Goal: Task Accomplishment & Management: Manage account settings

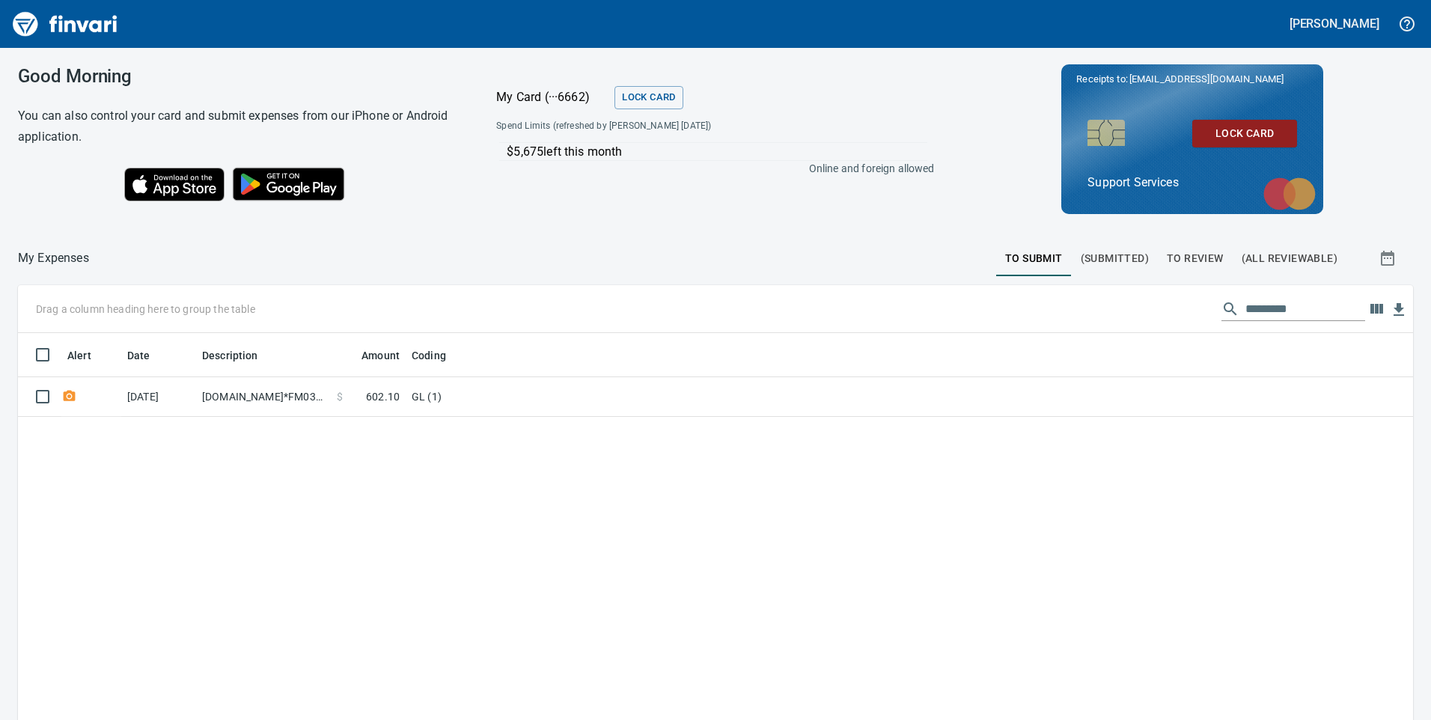
scroll to position [544, 1372]
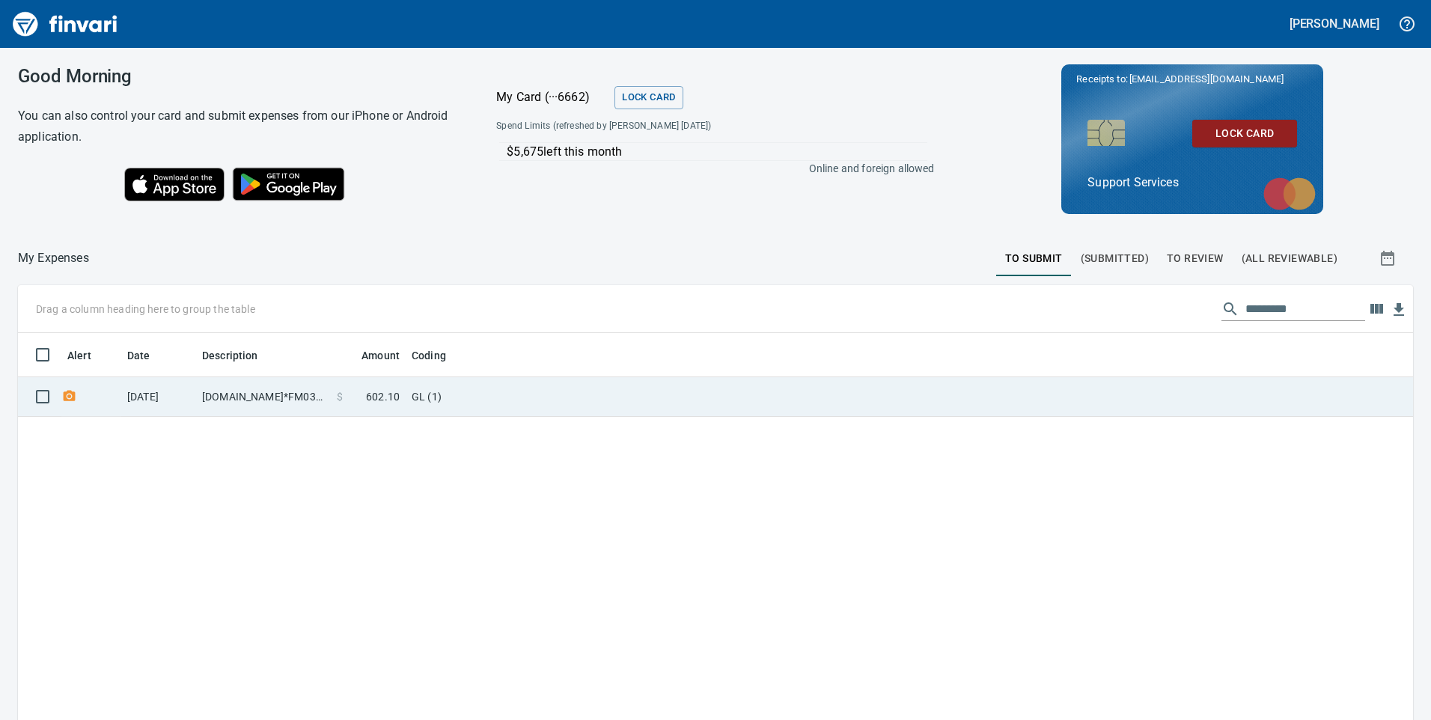
click at [297, 396] on td "Amazon.com*FM0360PE3" at bounding box center [263, 397] width 135 height 40
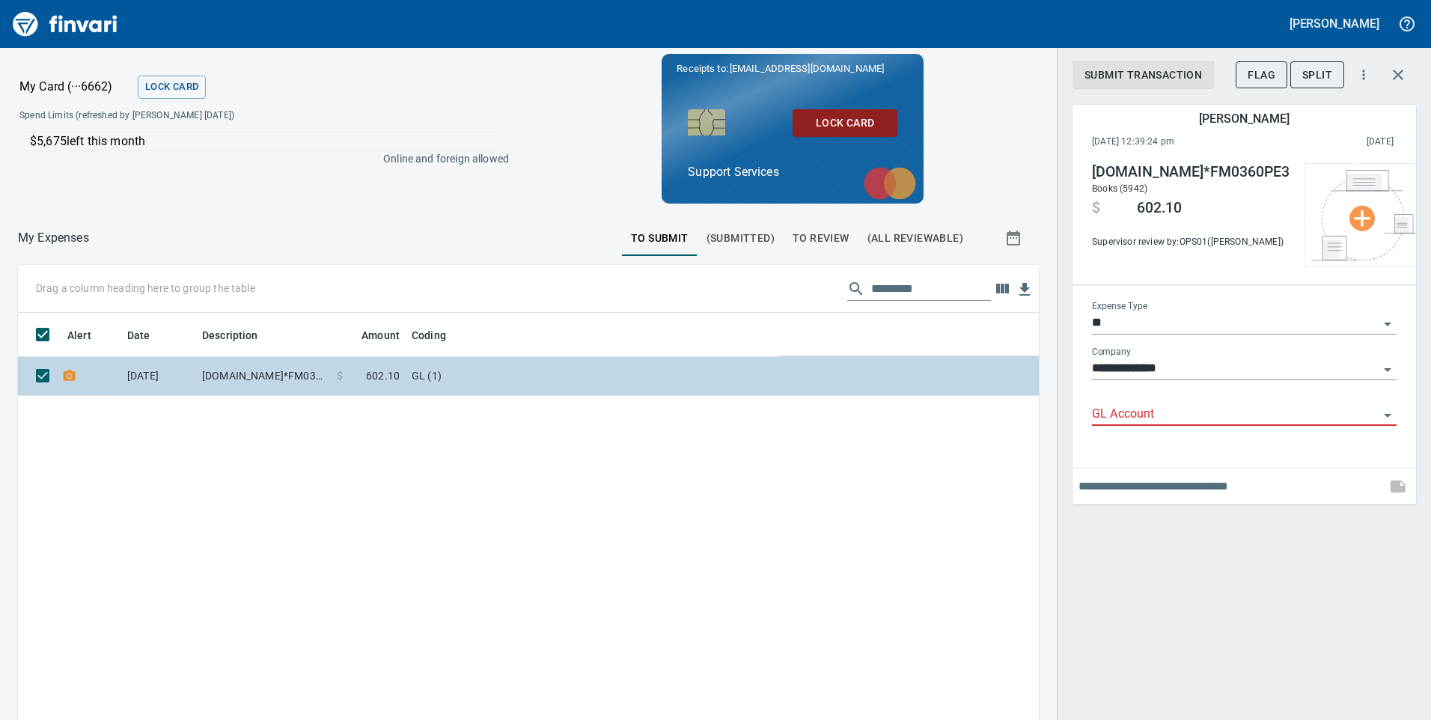
scroll to position [544, 998]
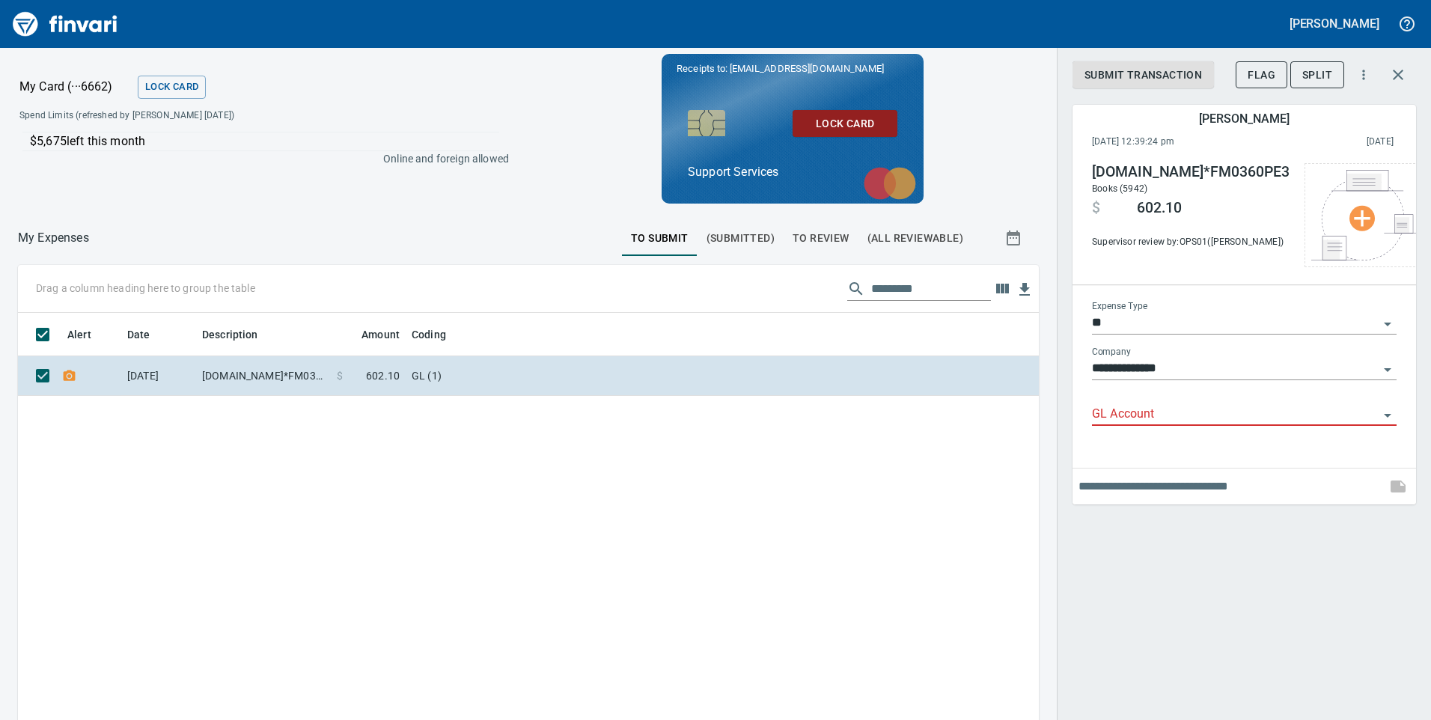
click at [1158, 416] on input "GL Account" at bounding box center [1235, 414] width 287 height 21
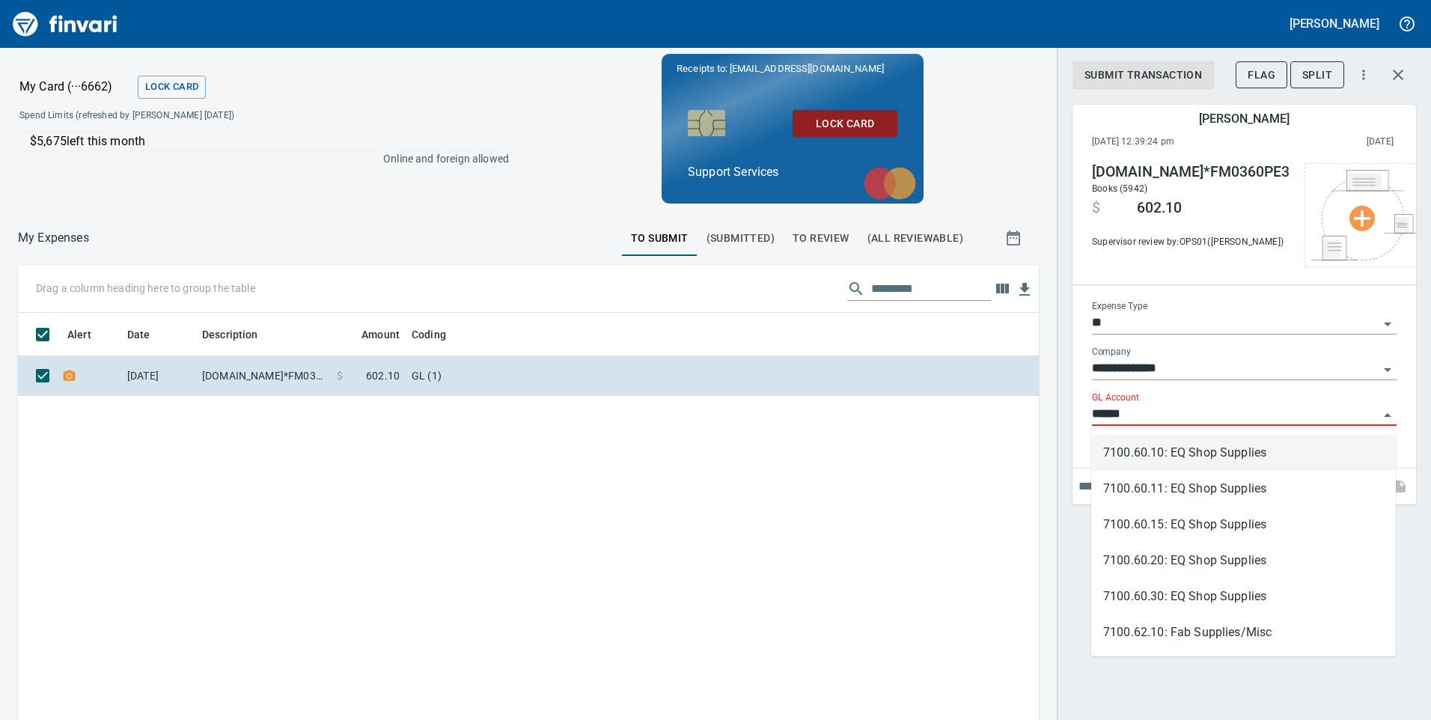
type input "*******"
drag, startPoint x: 1158, startPoint y: 416, endPoint x: 1142, endPoint y: 489, distance: 74.3
click at [1057, 433] on div "**********" at bounding box center [1244, 360] width 374 height 720
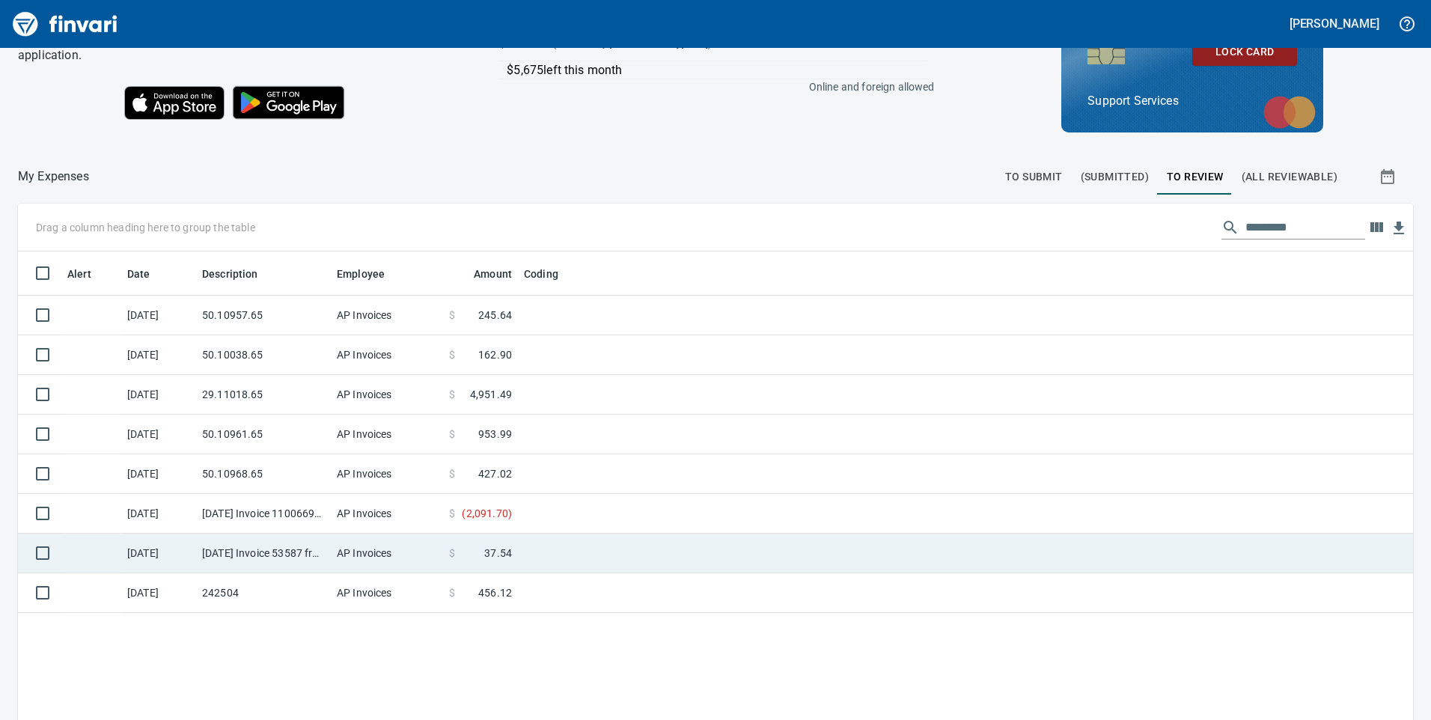
scroll to position [168, 0]
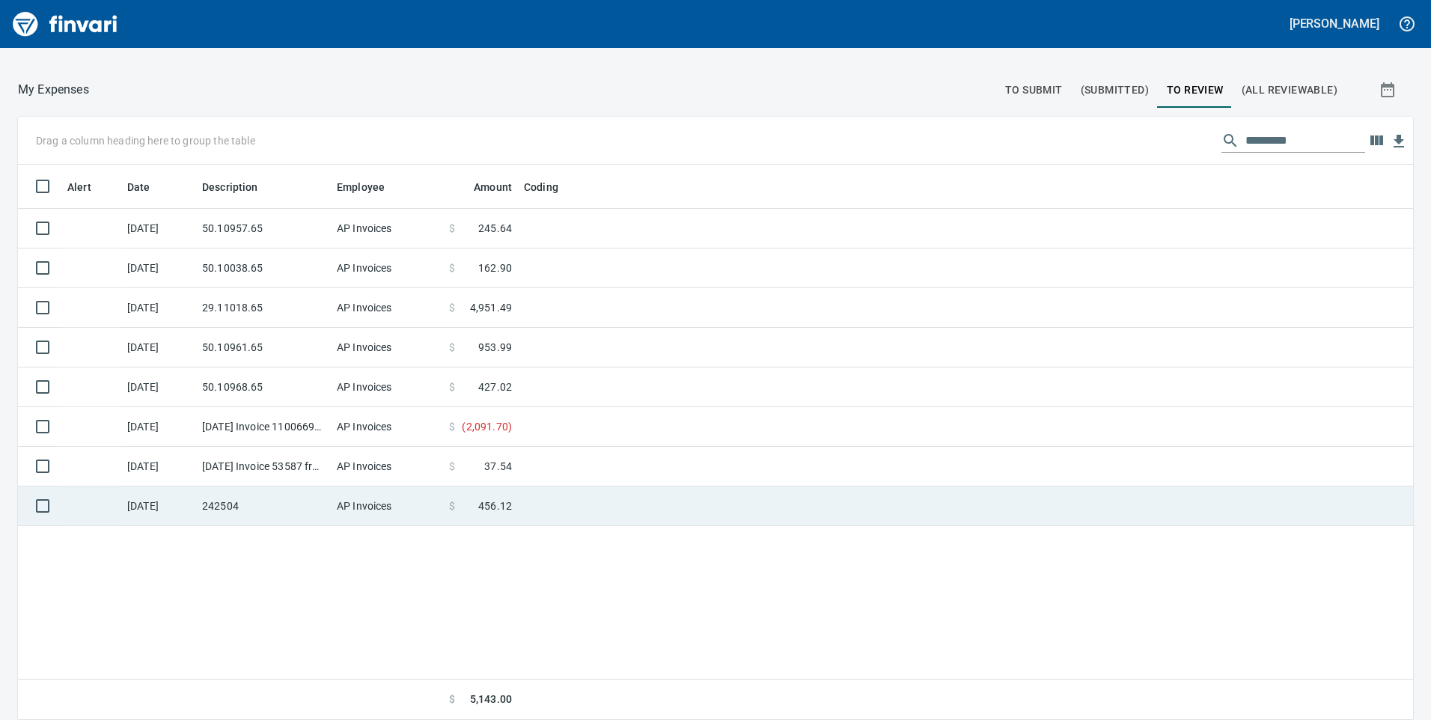
click at [477, 496] on td "$ 456.12" at bounding box center [480, 506] width 75 height 40
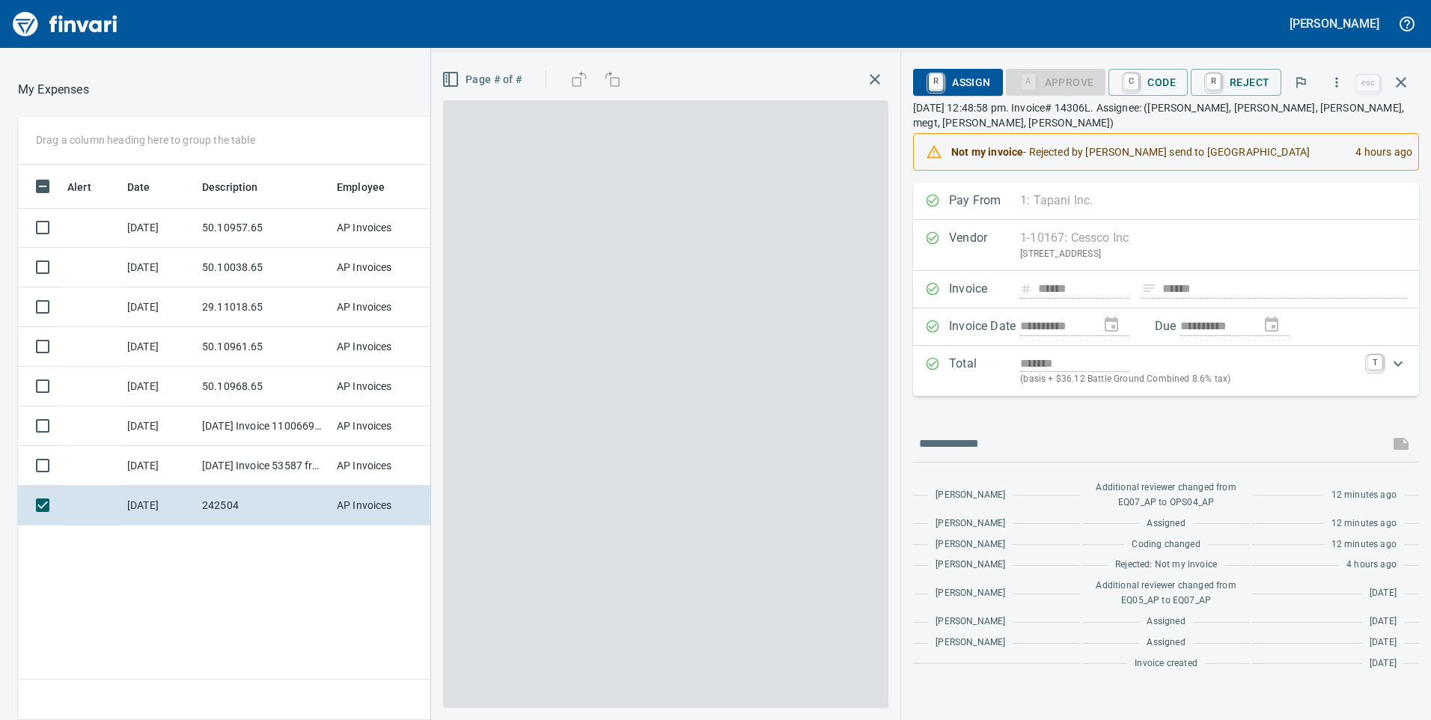
scroll to position [544, 998]
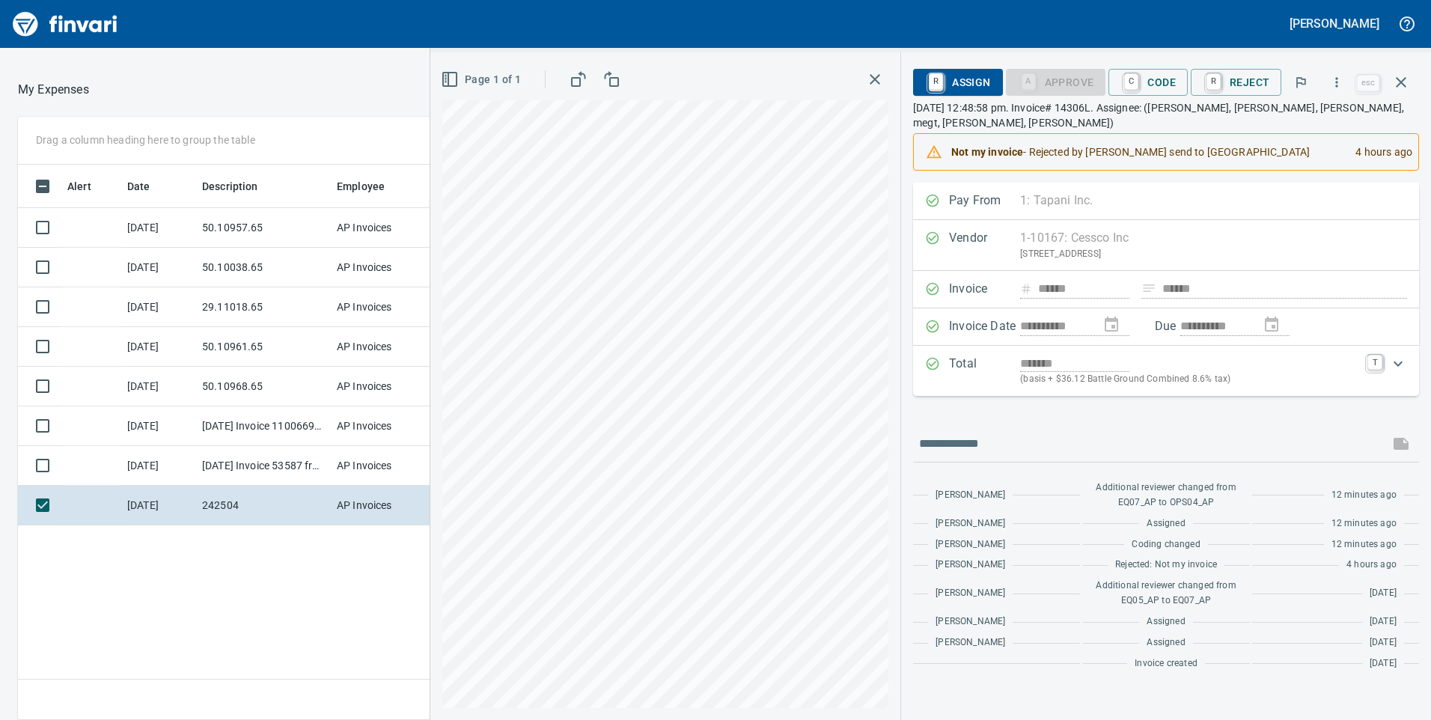
click at [322, 613] on div "Alert Date Description Employee Amount Coding [DATE] 50.10957.65 AP Invoices $ …" at bounding box center [528, 443] width 1021 height 556
click at [257, 471] on td "[DATE] Invoice 53587 from Van-port Rigging Inc (1-11072)" at bounding box center [263, 466] width 135 height 40
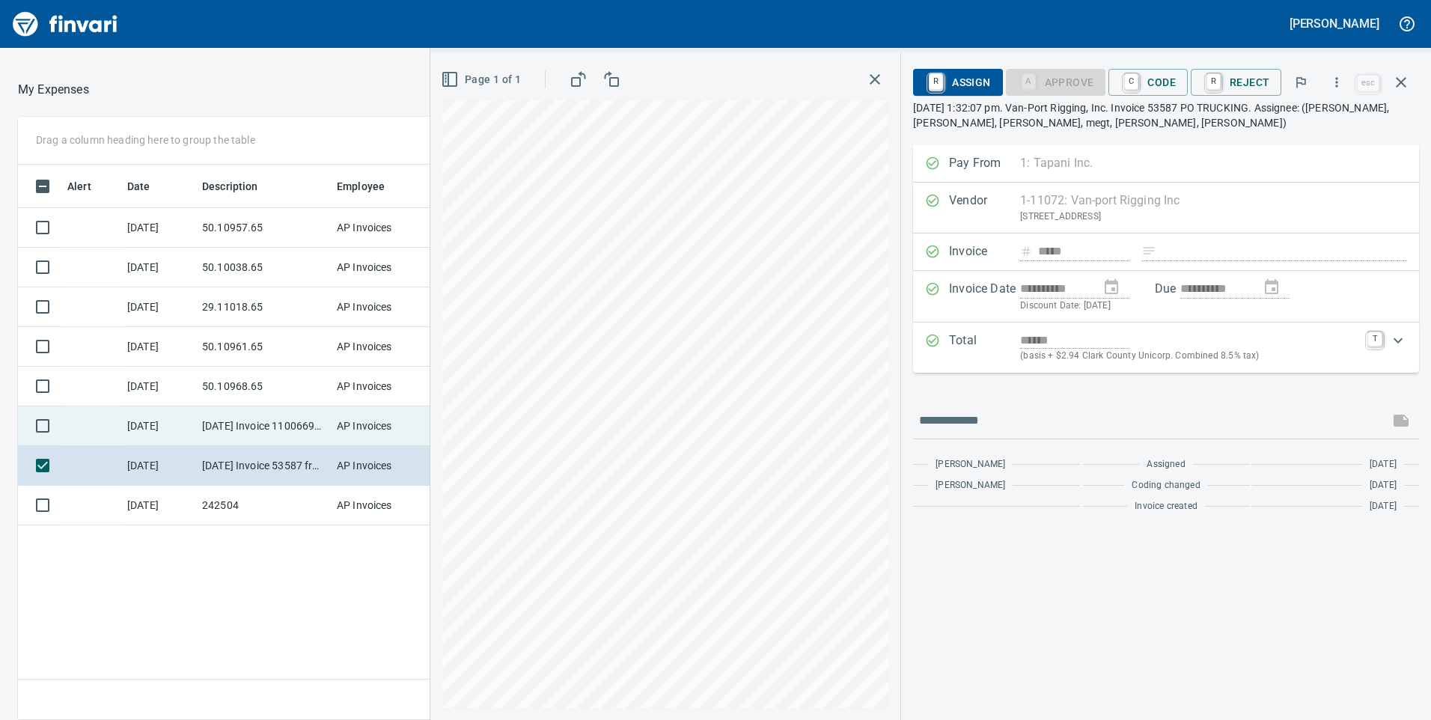
drag, startPoint x: 266, startPoint y: 424, endPoint x: 266, endPoint y: 417, distance: 7.5
click at [266, 421] on td "[DATE] Invoice 11006698 from Cessco Inc (1-10167)" at bounding box center [263, 426] width 135 height 40
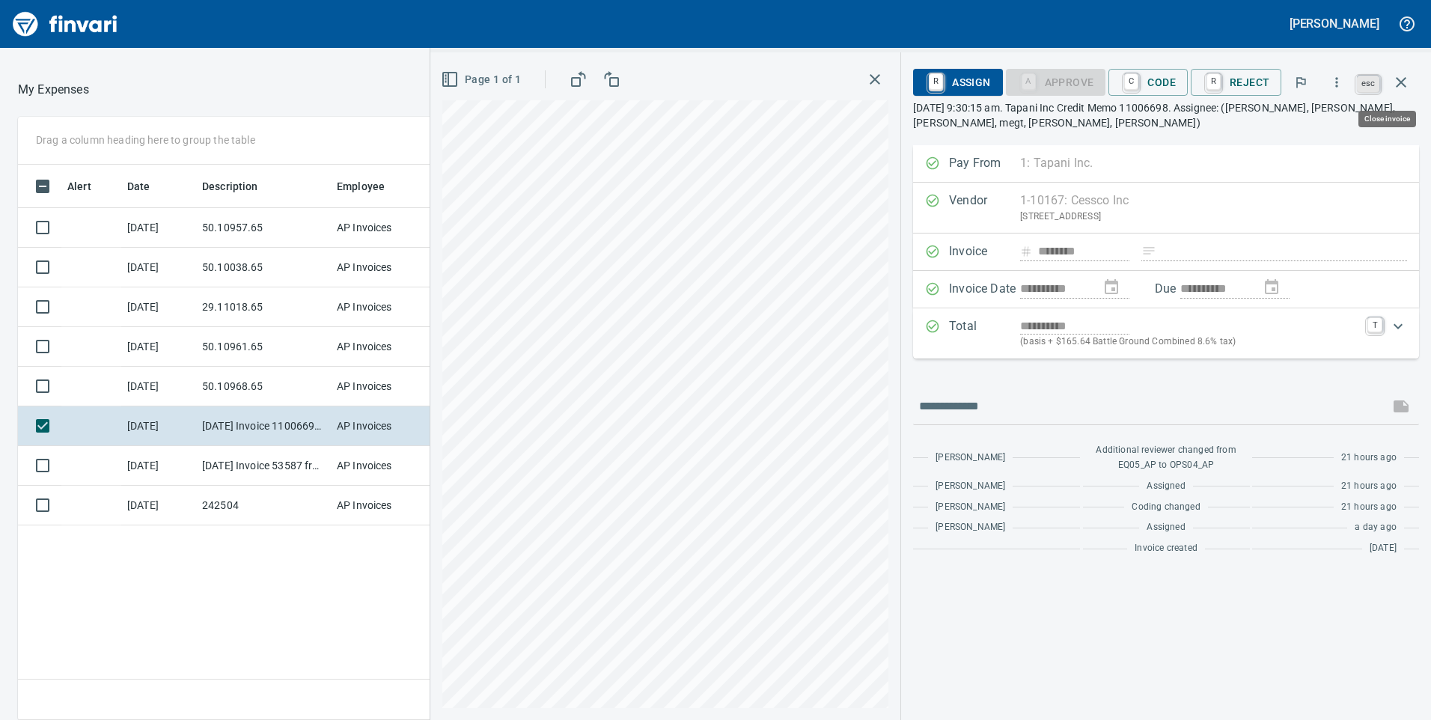
scroll to position [544, 998]
click at [1394, 82] on icon "button" at bounding box center [1401, 82] width 18 height 18
